Goal: Transaction & Acquisition: Book appointment/travel/reservation

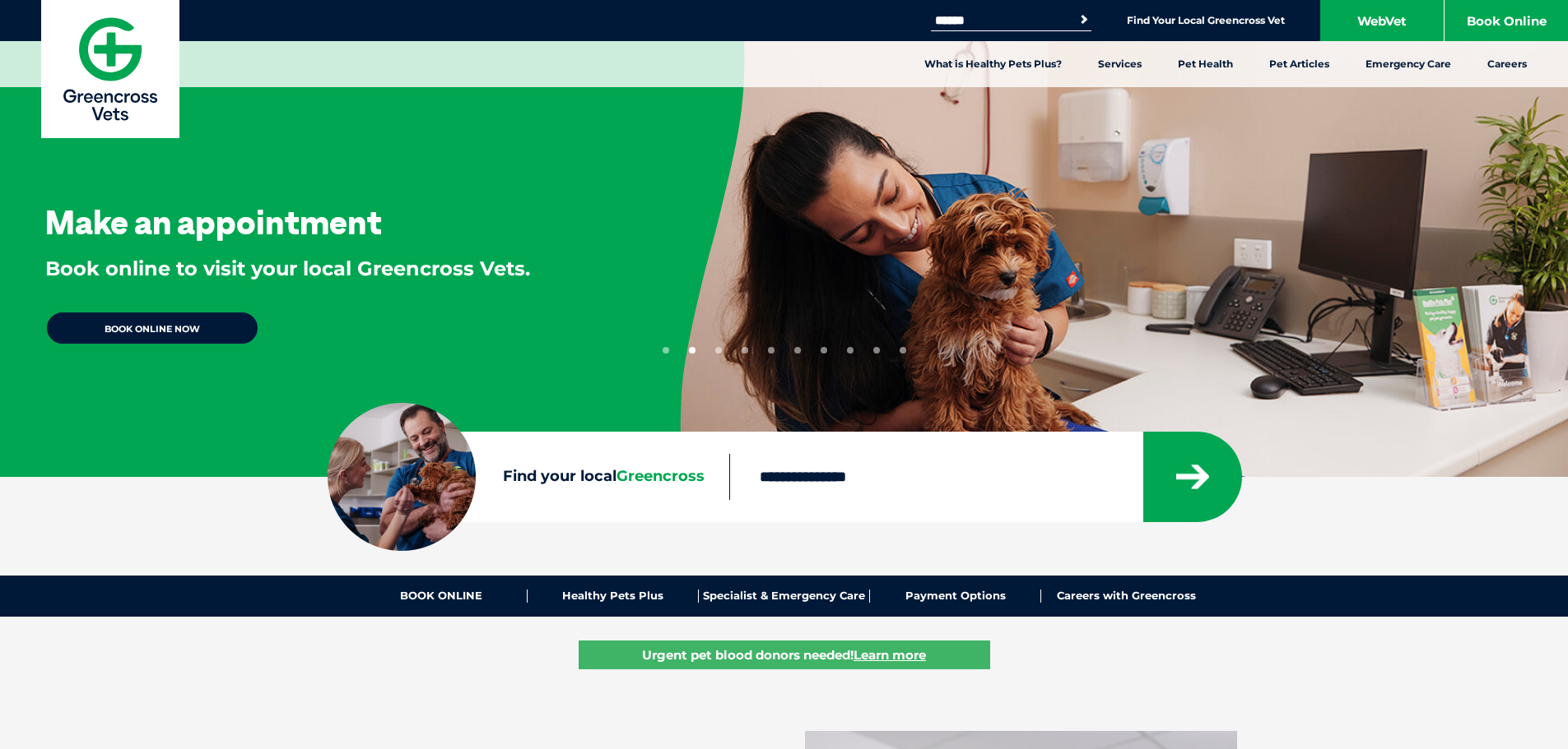
click at [690, 350] on button "2" at bounding box center [692, 350] width 6 height 6
click at [720, 352] on button "3" at bounding box center [717, 350] width 6 height 6
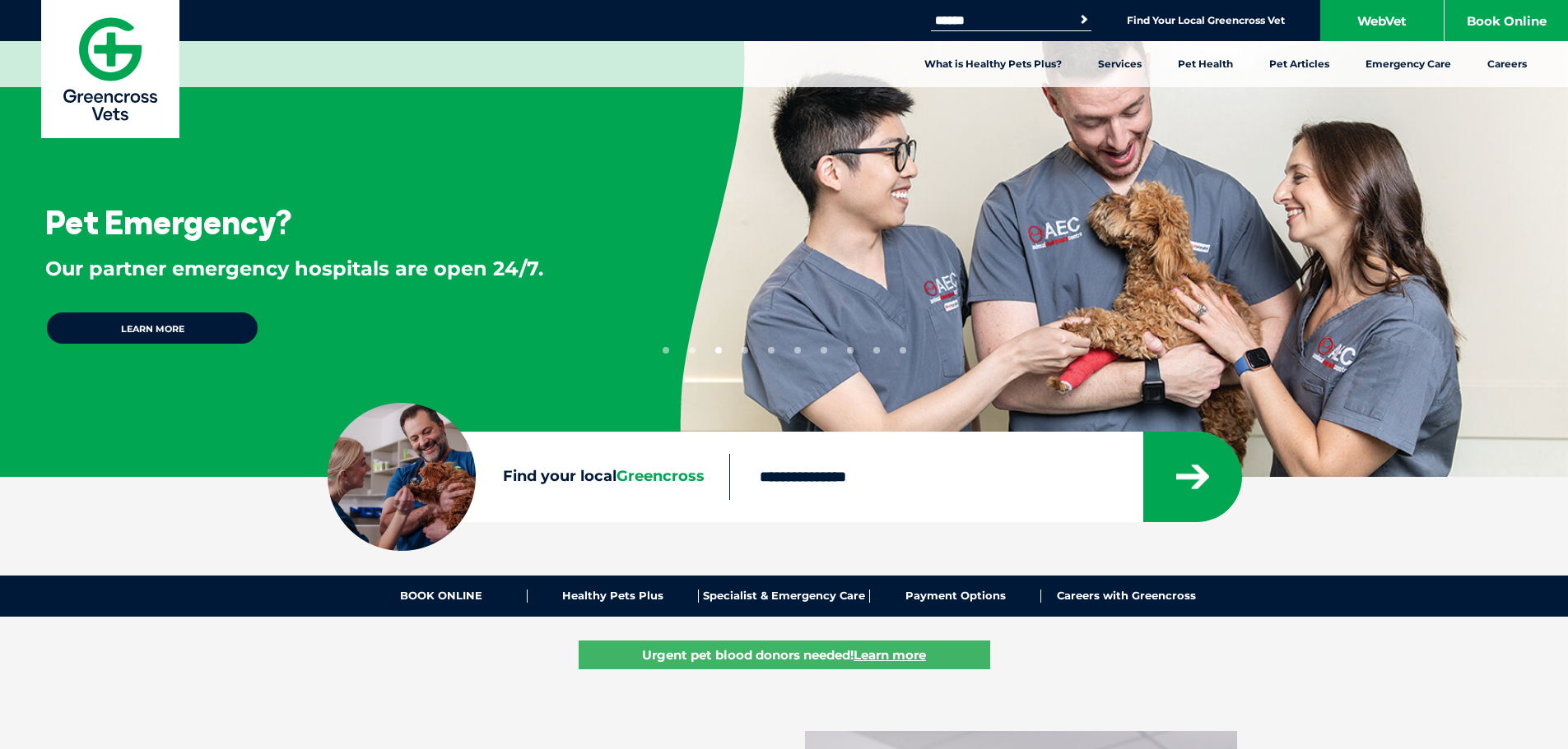
click at [751, 351] on ul "1 2 3 4 5 6 7 8 9 10" at bounding box center [784, 347] width 243 height 13
click at [747, 352] on button "4" at bounding box center [744, 350] width 6 height 6
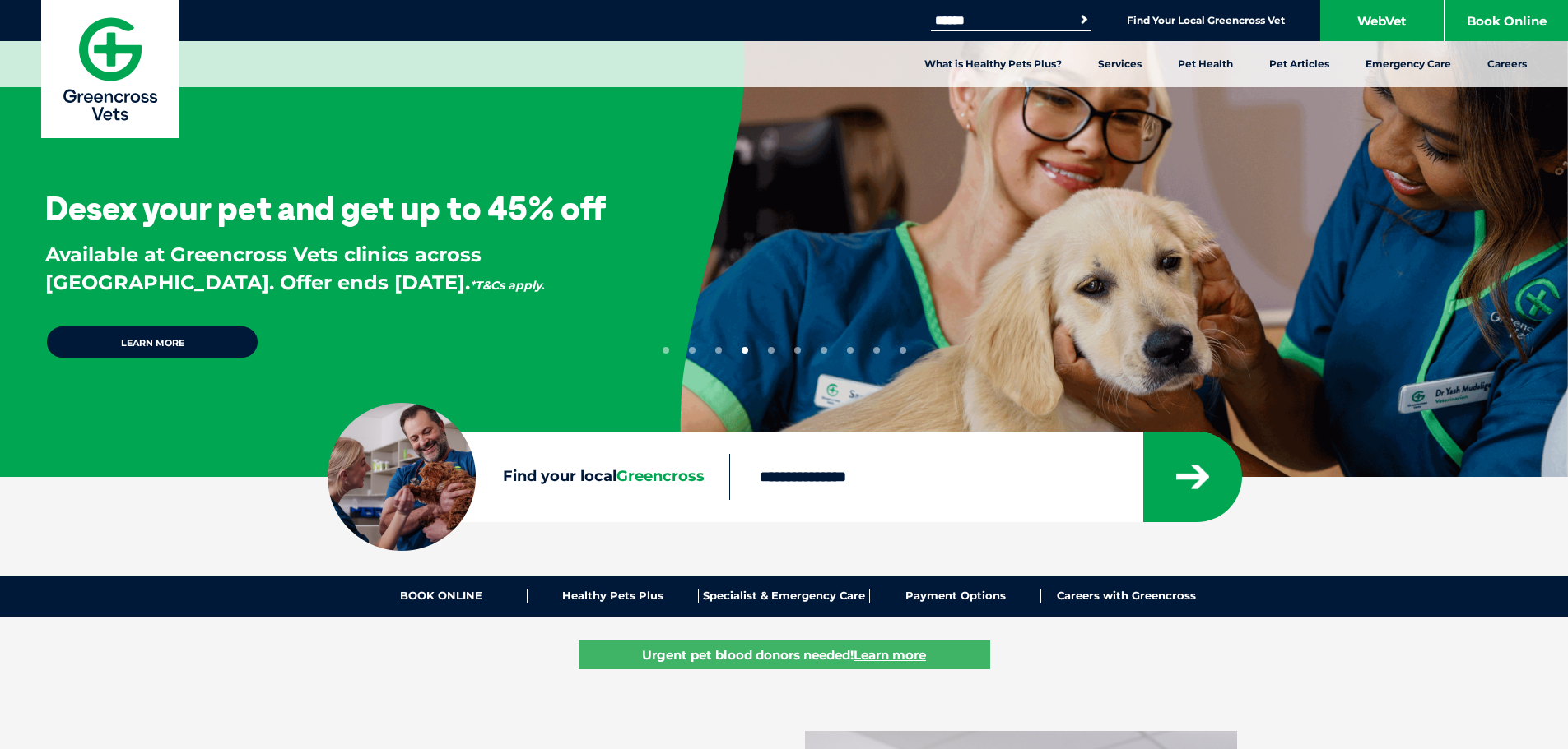
click at [772, 351] on button "5" at bounding box center [770, 350] width 6 height 6
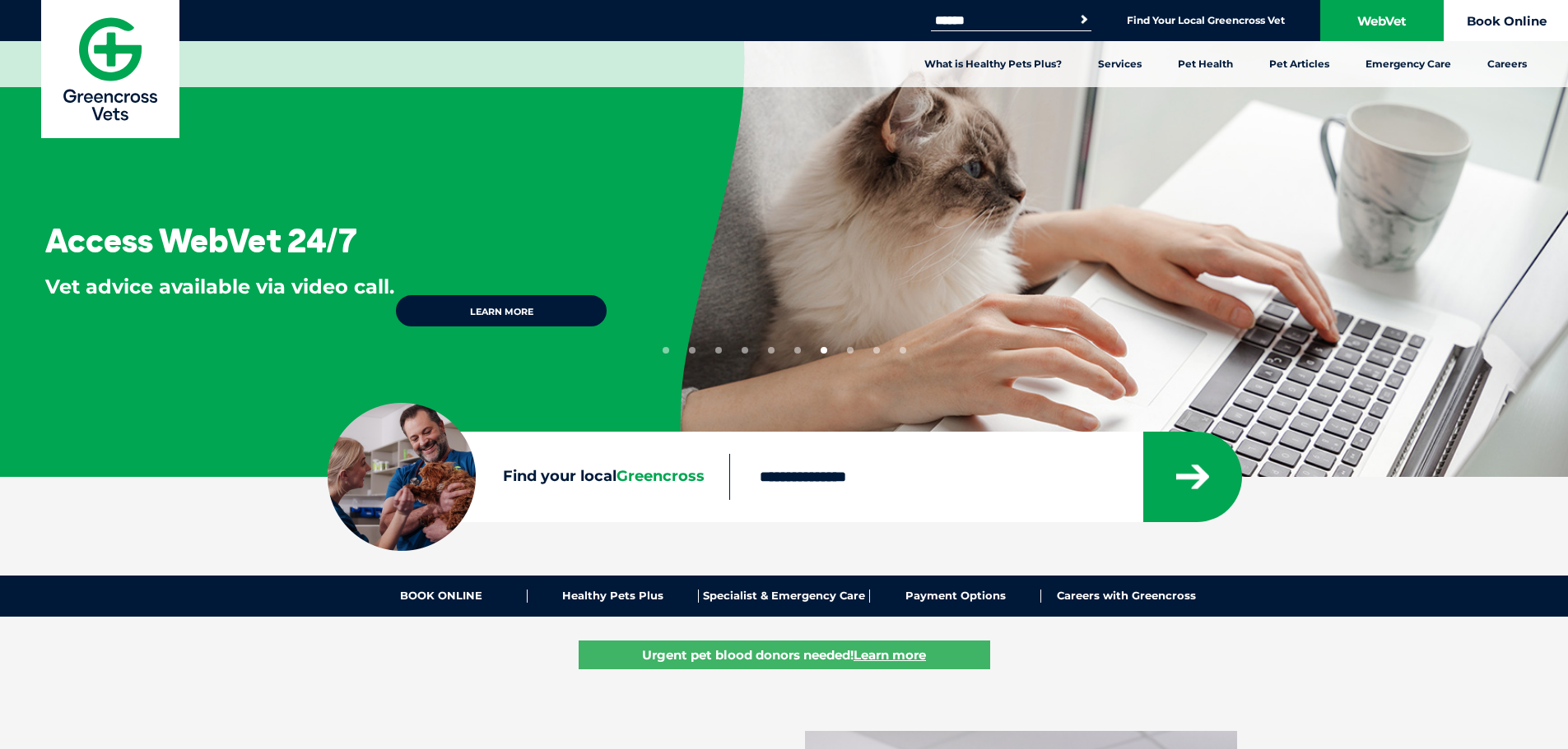
click at [1549, 14] on link "Book Online" at bounding box center [1505, 20] width 123 height 41
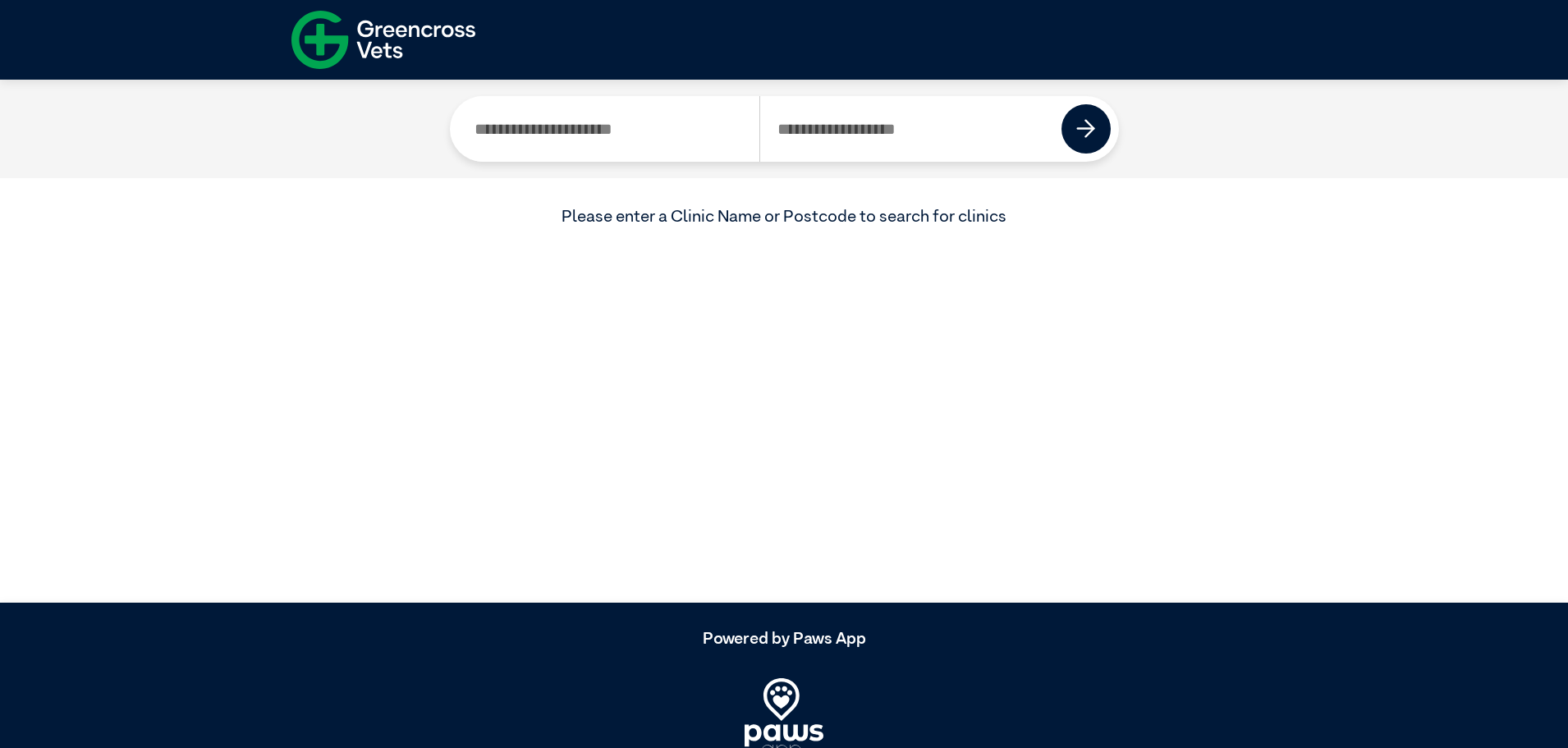
click at [611, 112] on input "Search by Clinic Name" at bounding box center [609, 129] width 302 height 66
type input "******"
click at [917, 142] on input "Search by Postcode" at bounding box center [910, 129] width 303 height 66
type input "****"
click at [1089, 136] on img at bounding box center [1086, 129] width 20 height 20
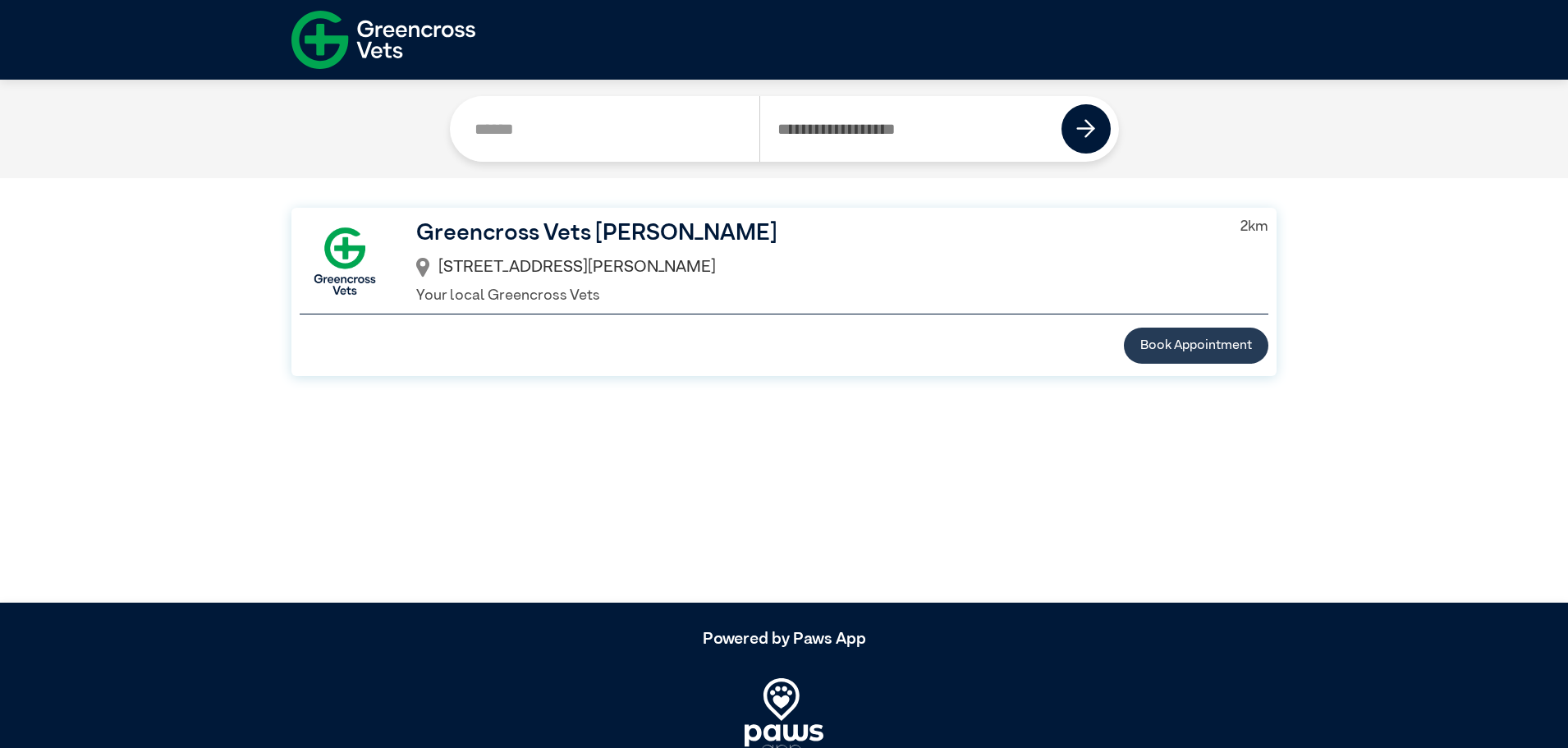
click at [1171, 347] on button "Book Appointment" at bounding box center [1196, 346] width 145 height 36
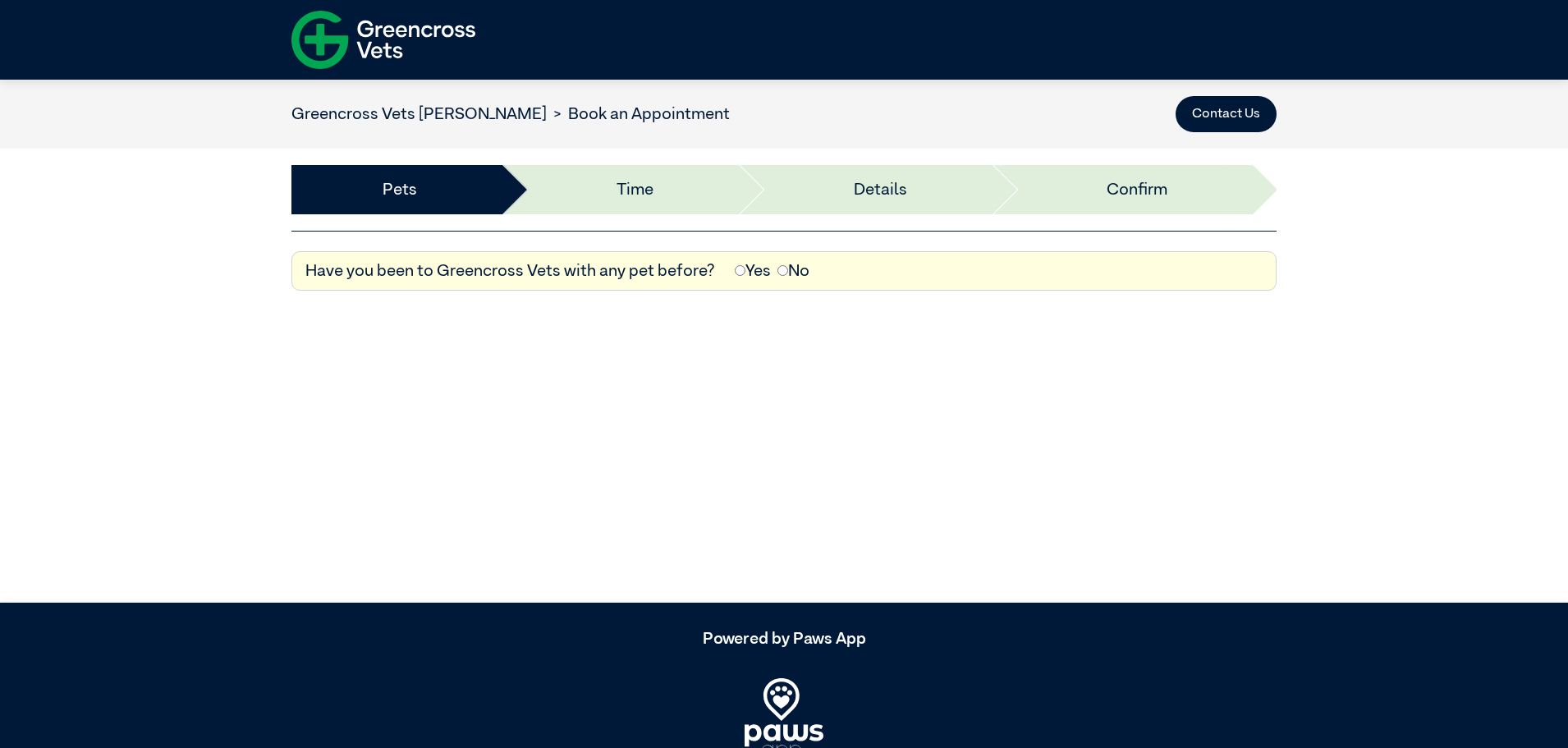
click at [753, 276] on label "Yes" at bounding box center [753, 270] width 36 height 25
